Goal: Task Accomplishment & Management: Use online tool/utility

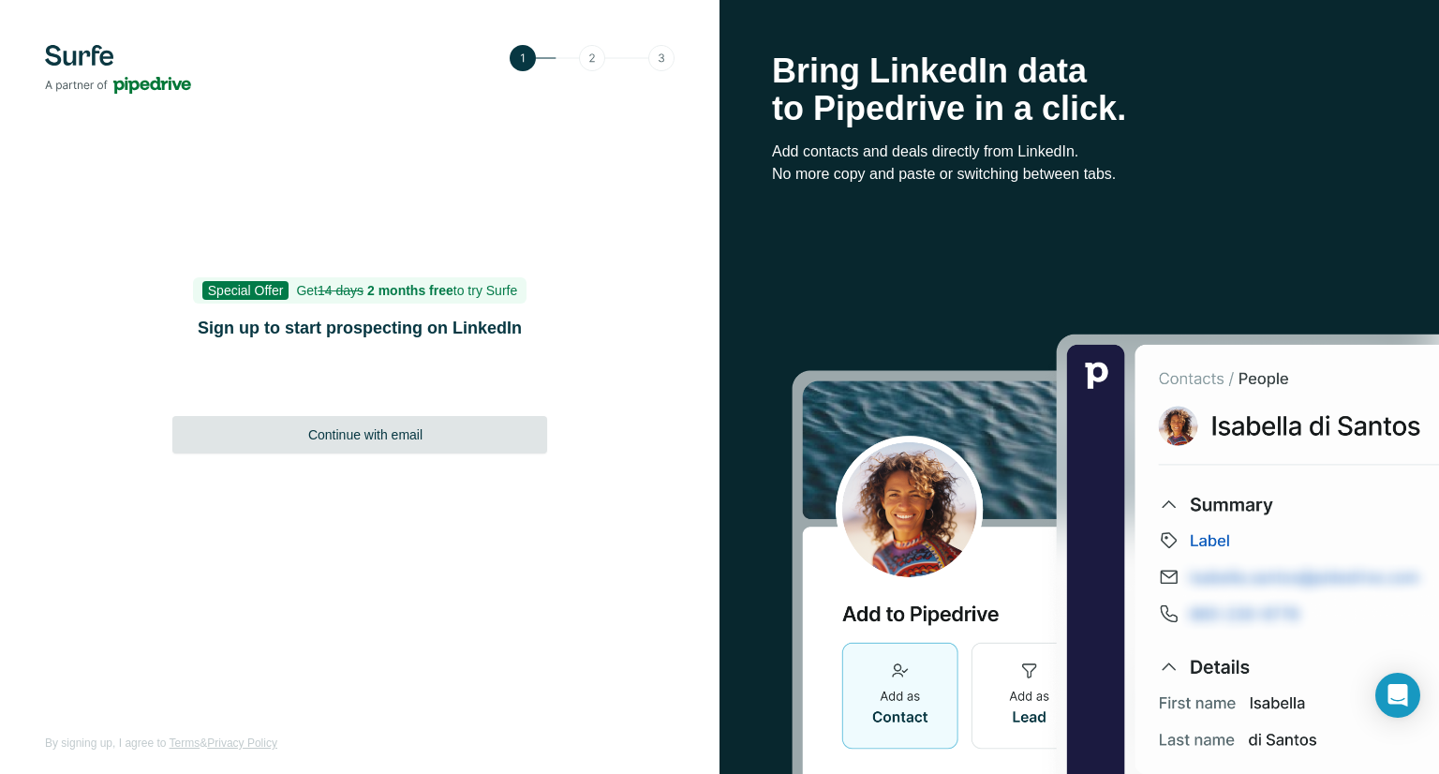
click at [378, 433] on span "Continue with email" at bounding box center [365, 434] width 114 height 19
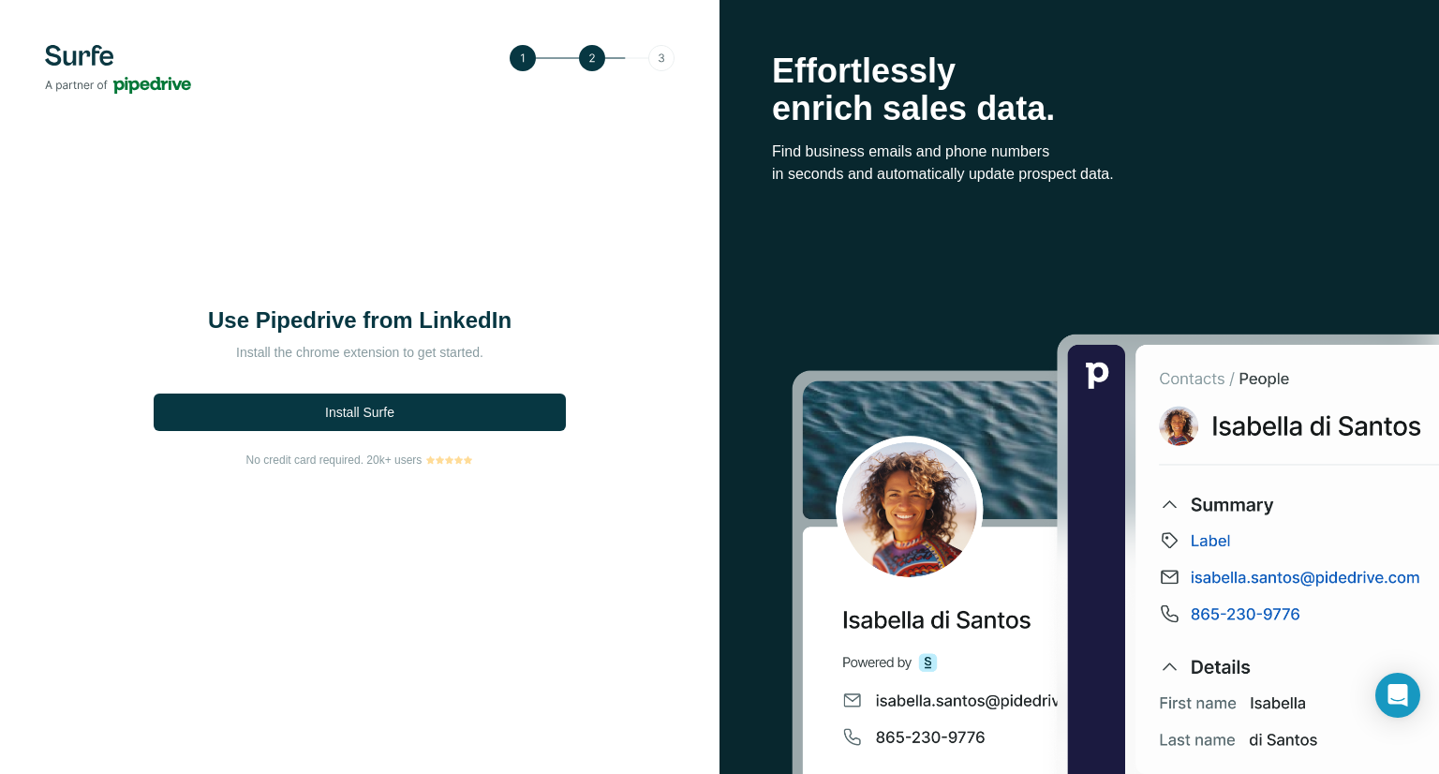
click at [378, 420] on span "Install Surfe" at bounding box center [359, 412] width 69 height 19
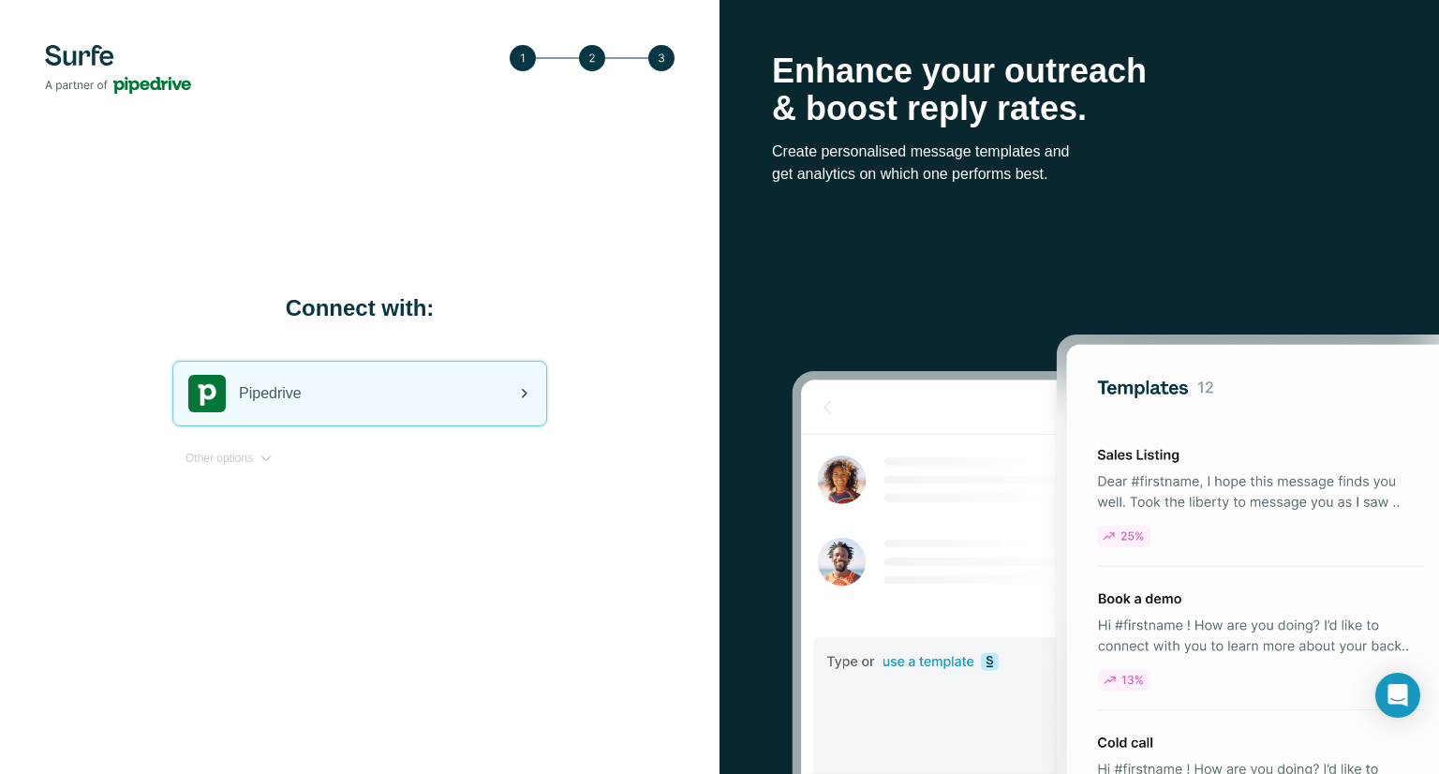
click at [457, 406] on div "Pipedrive" at bounding box center [359, 394] width 373 height 64
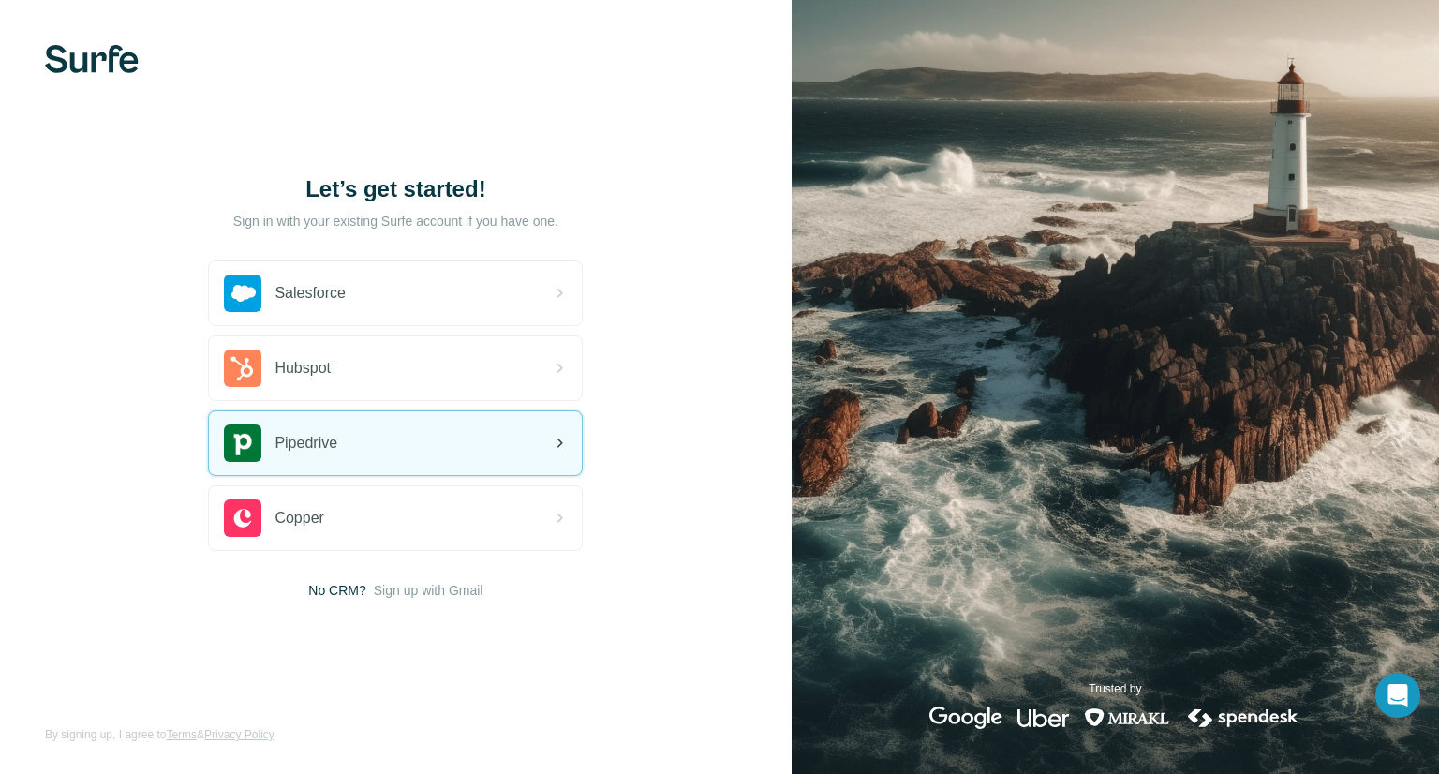
click at [413, 449] on div "Pipedrive" at bounding box center [395, 443] width 373 height 64
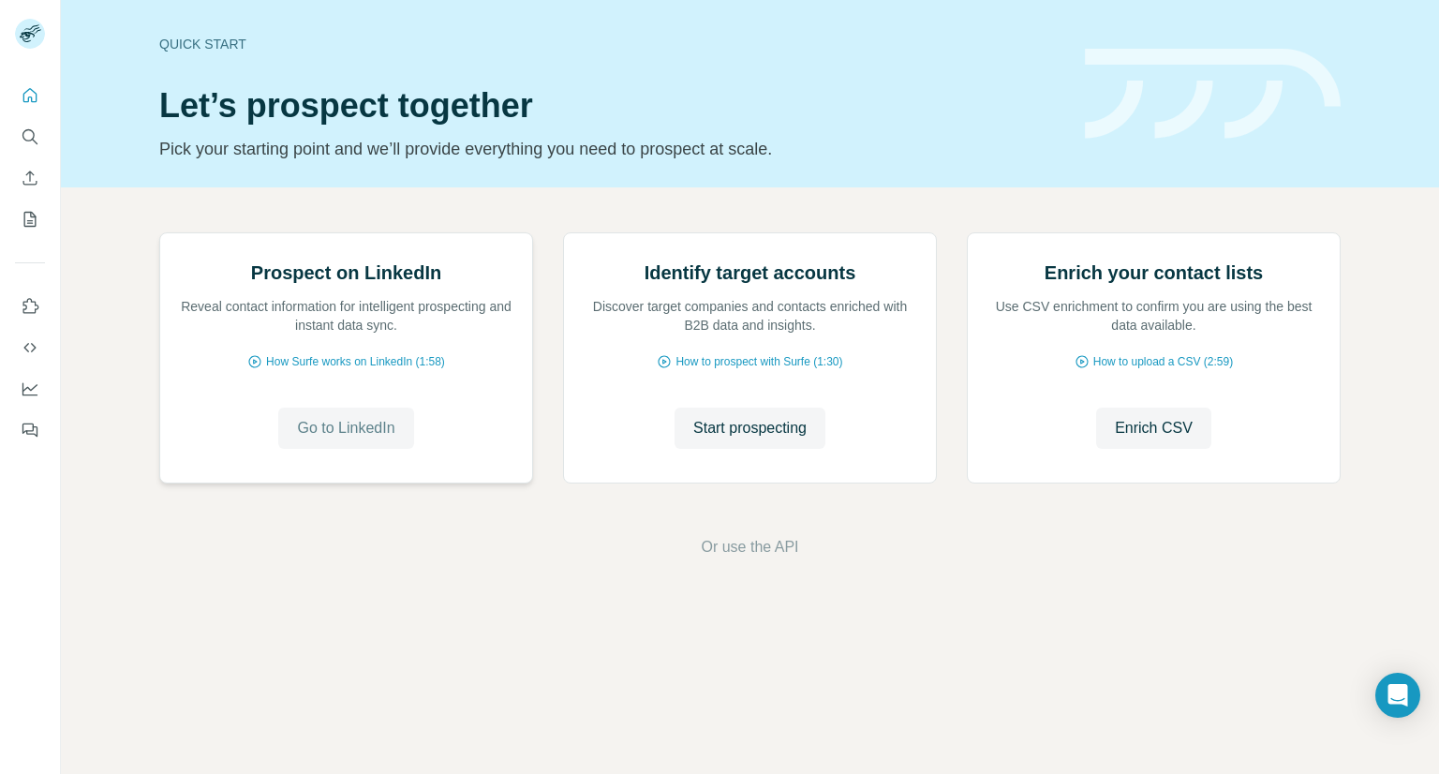
click at [347, 439] on span "Go to LinkedIn" at bounding box center [345, 428] width 97 height 22
